Goal: Information Seeking & Learning: Learn about a topic

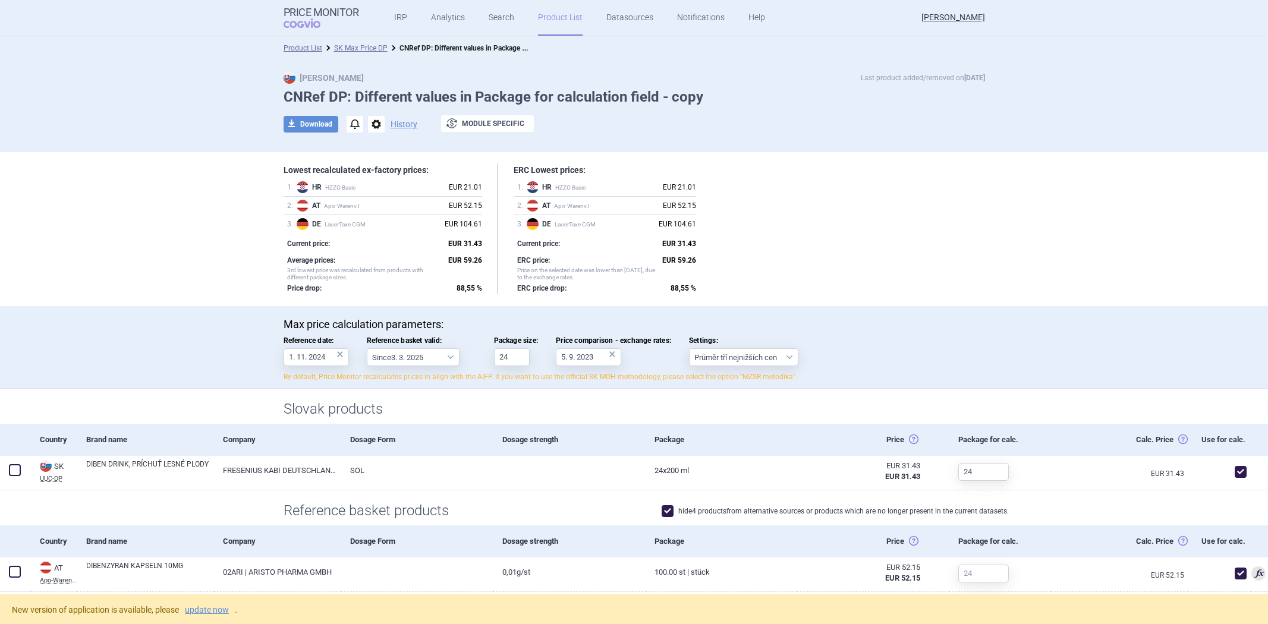
select select "[DATE]"
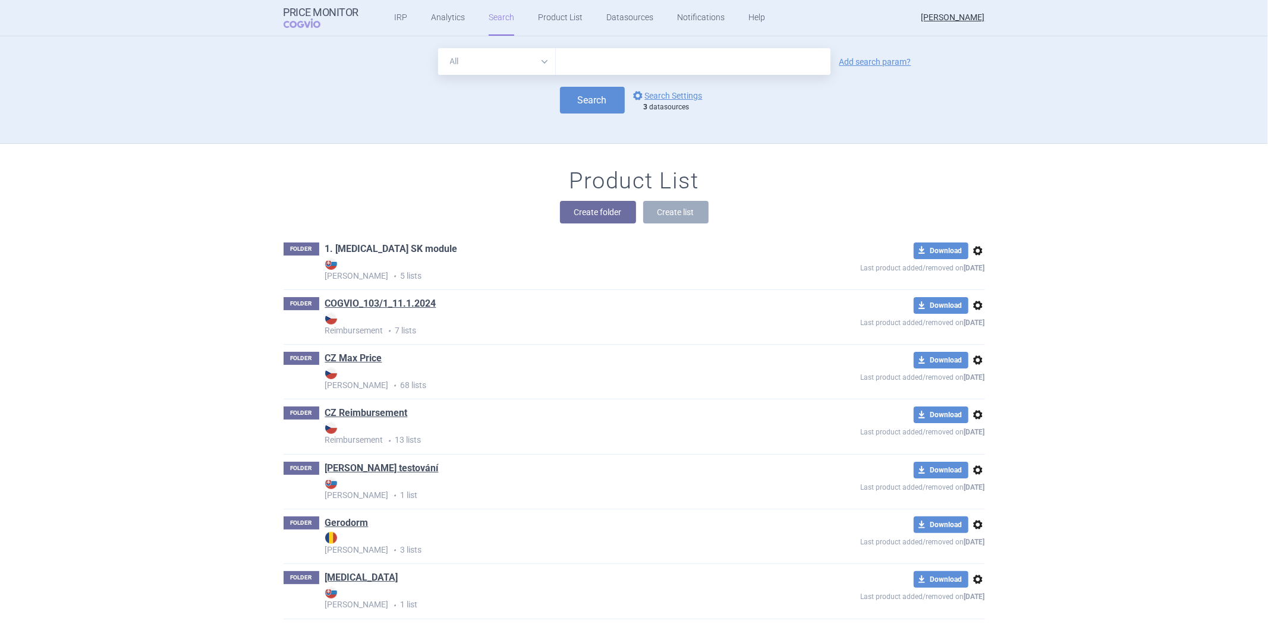
click at [396, 246] on link "1. Humira SK module" at bounding box center [391, 249] width 133 height 13
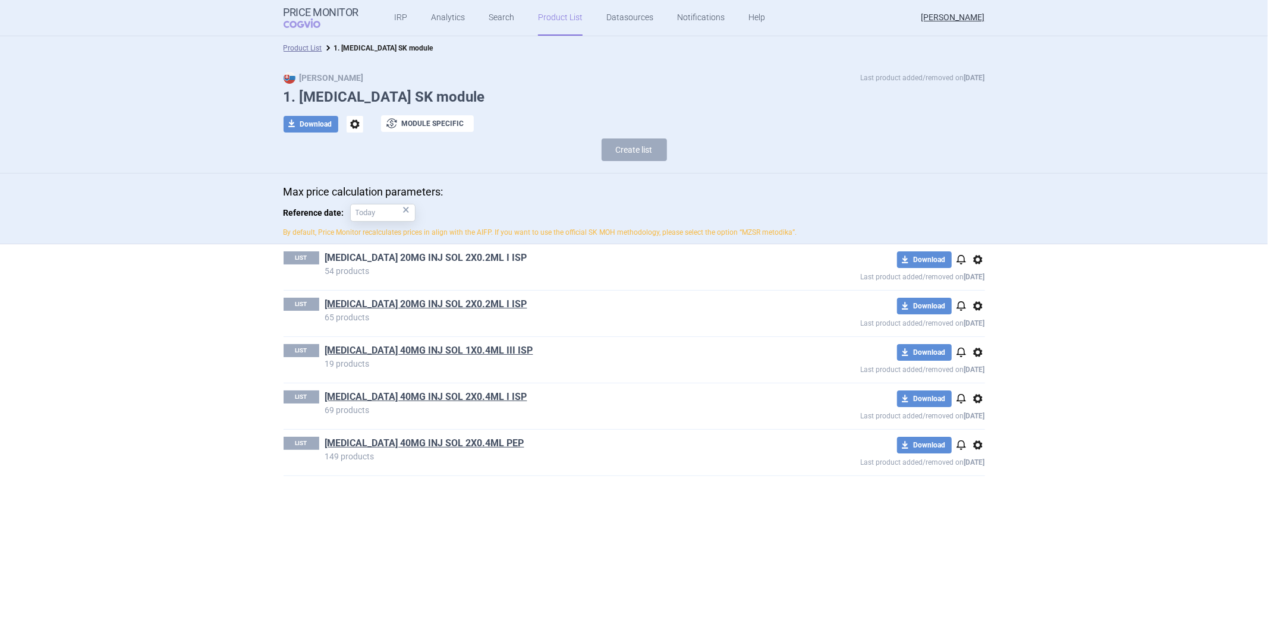
click at [389, 253] on link "HUMIRA 20MG INJ SOL 2X0.2ML I ISP" at bounding box center [426, 258] width 202 height 13
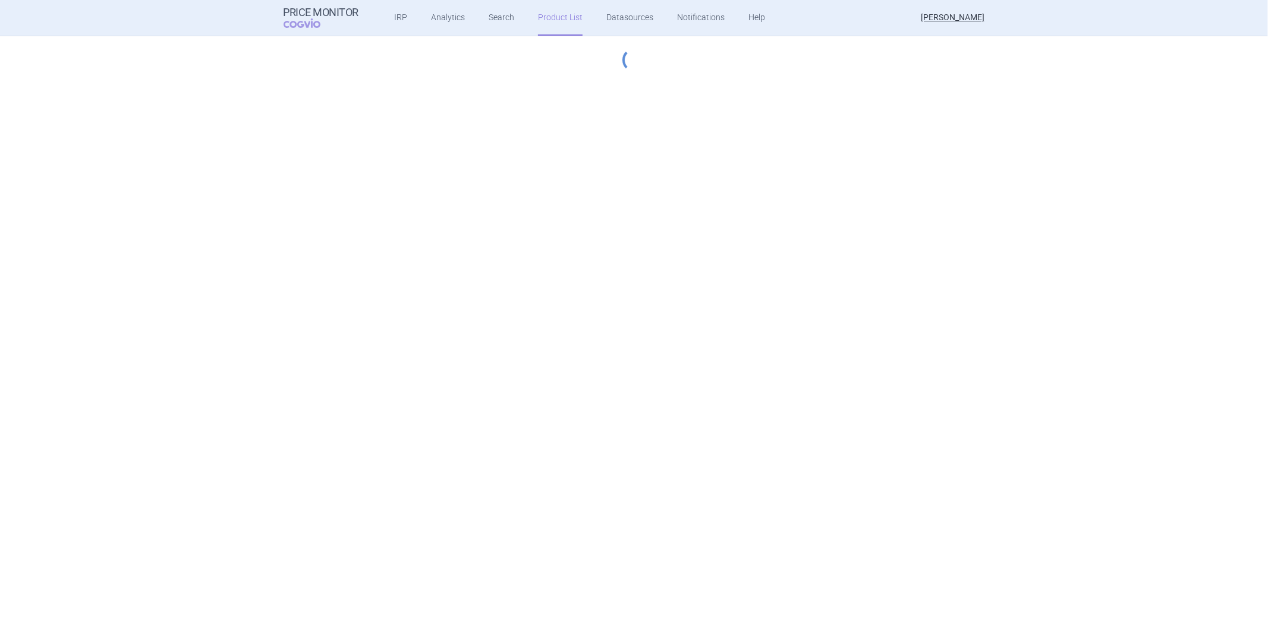
select select "[DATE]"
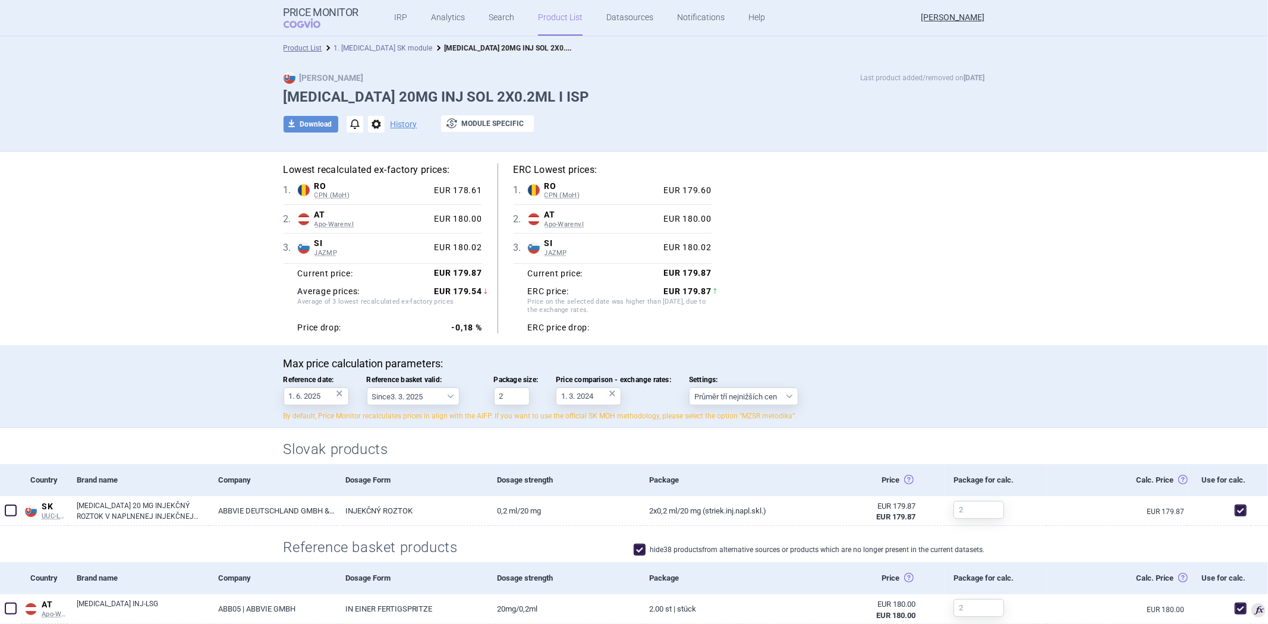
click at [353, 49] on link "1. Humira SK module" at bounding box center [383, 48] width 99 height 8
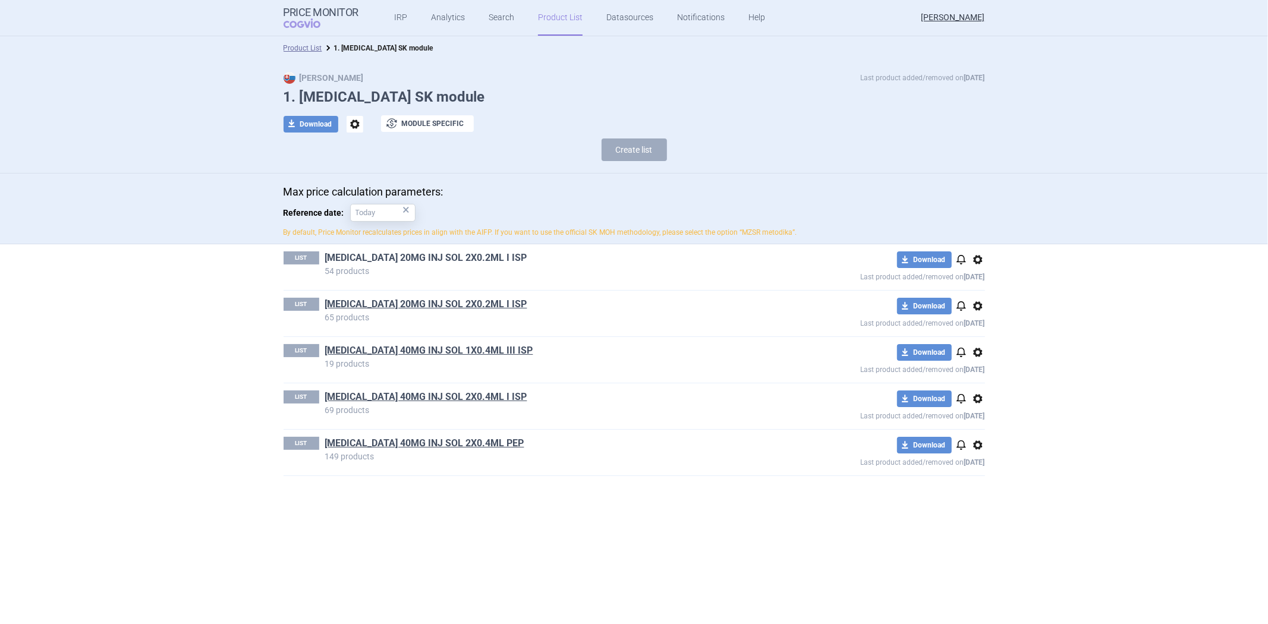
click at [403, 260] on link "HUMIRA 20MG INJ SOL 2X0.2ML I ISP" at bounding box center [426, 258] width 202 height 13
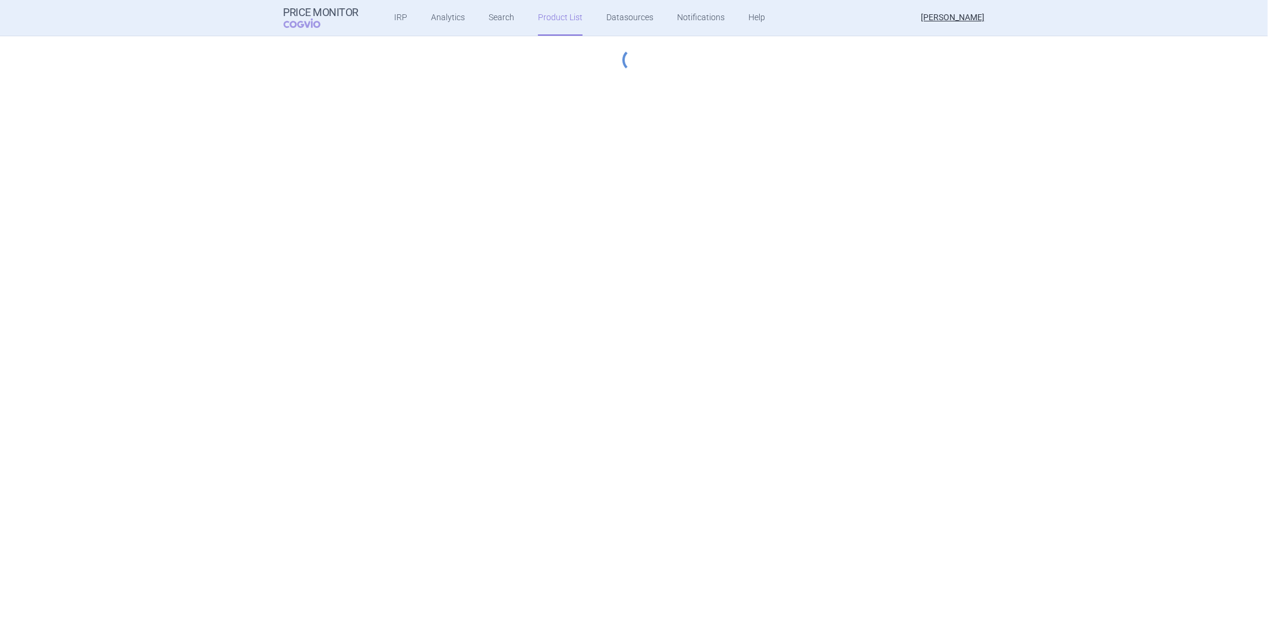
select select "[DATE]"
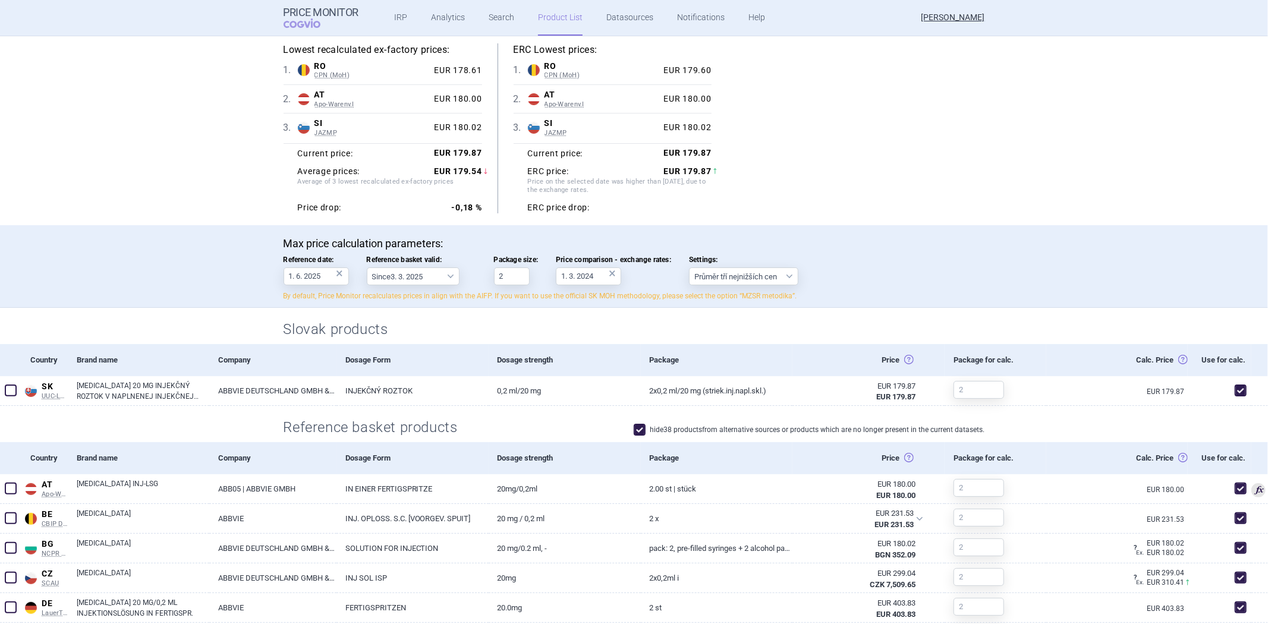
scroll to position [132, 0]
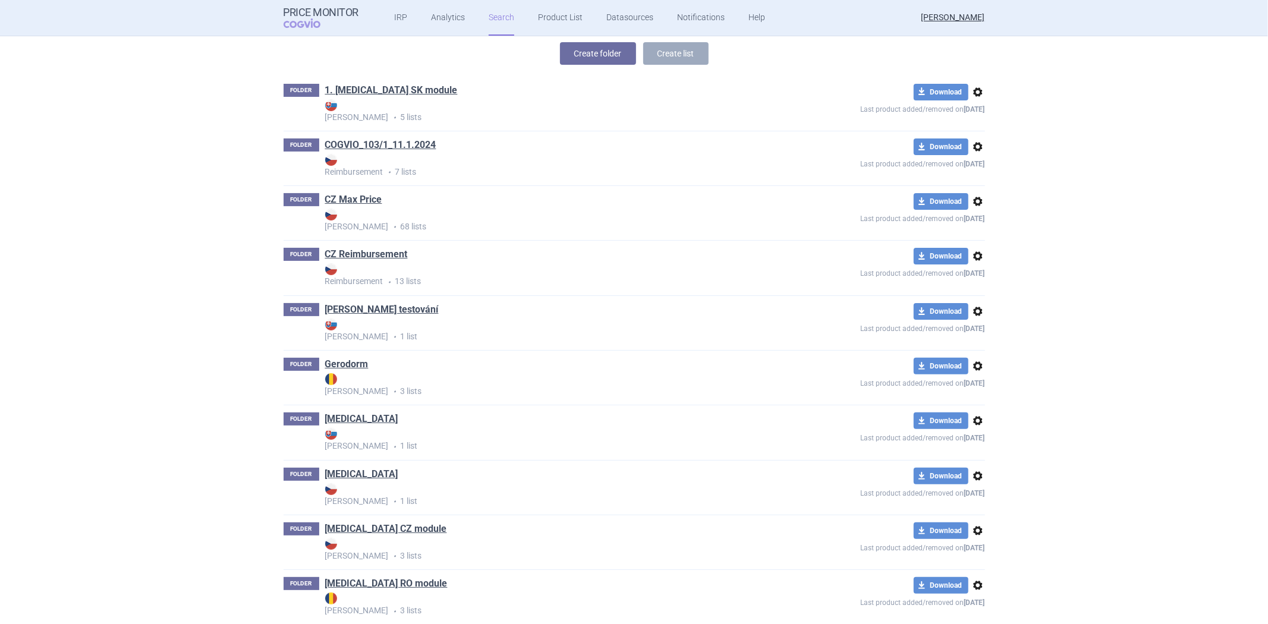
scroll to position [198, 0]
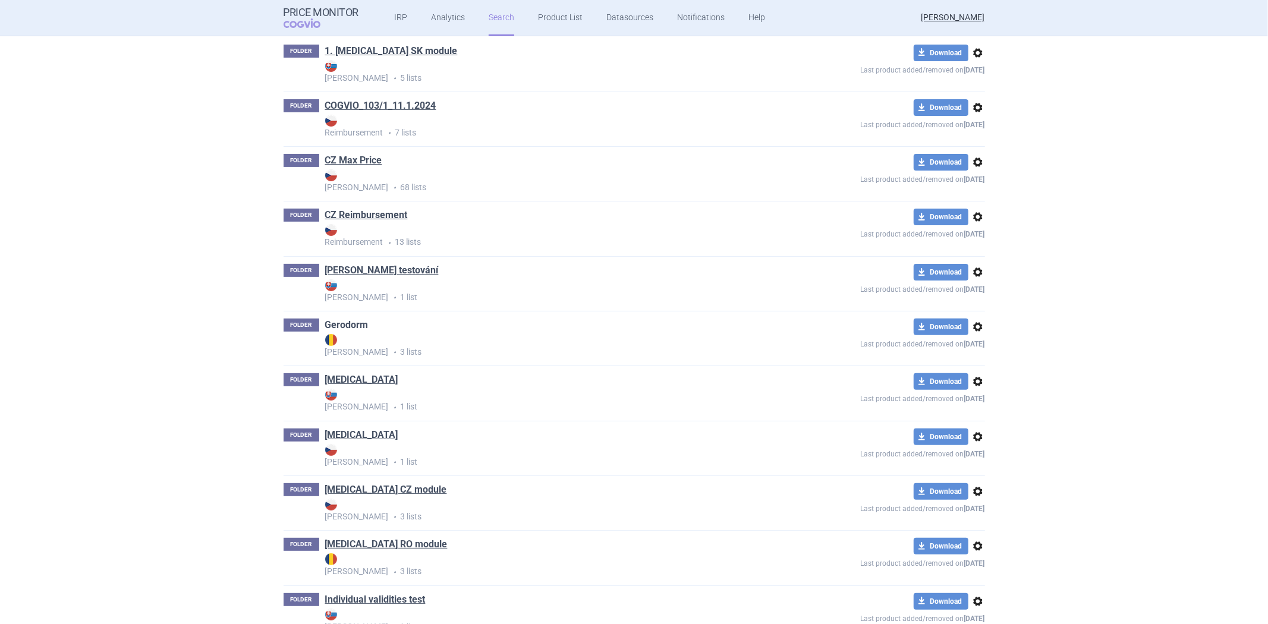
click at [331, 325] on link "Gerodorm" at bounding box center [346, 325] width 43 height 13
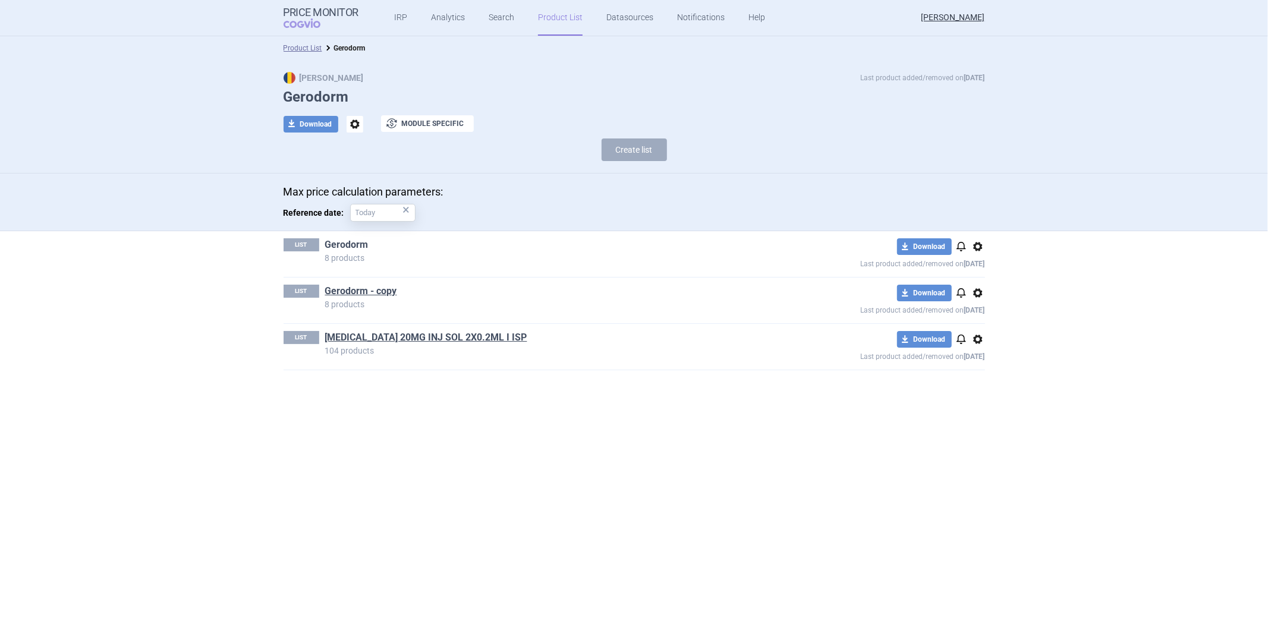
click at [353, 242] on link "Gerodorm" at bounding box center [346, 244] width 43 height 13
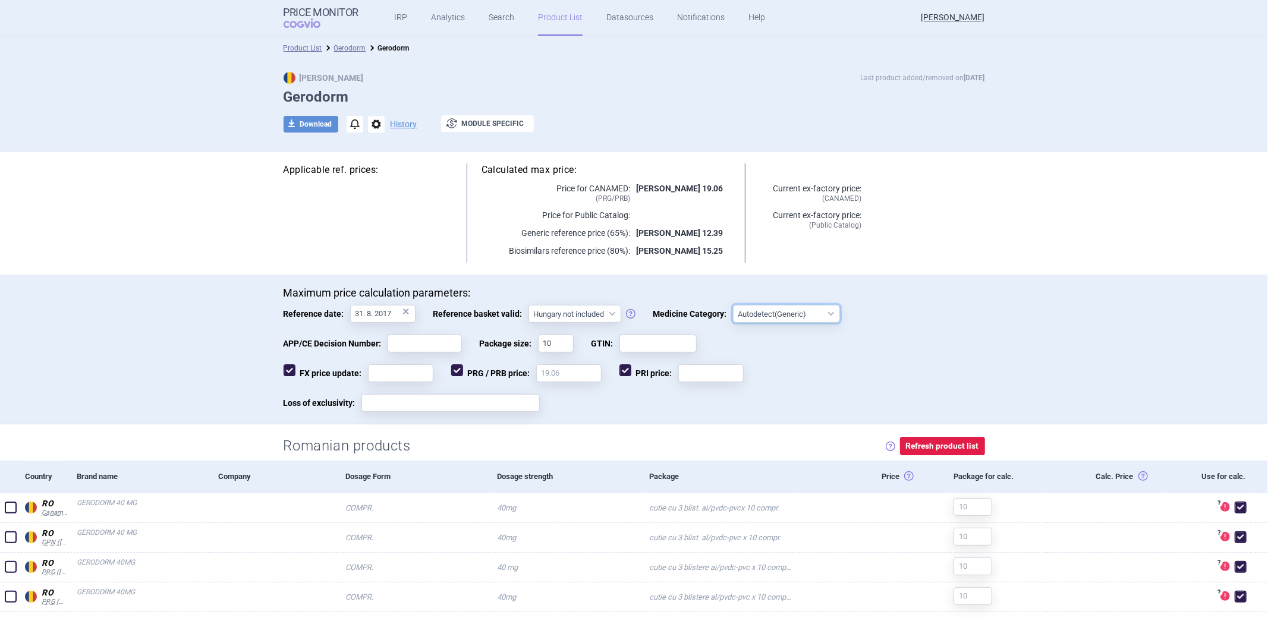
click at [763, 317] on select "Autodetect (Generic) Innovative Orphan Generic Vaccine Biosimilar PUMA (Paediat…" at bounding box center [786, 314] width 107 height 18
